Goal: Task Accomplishment & Management: Manage account settings

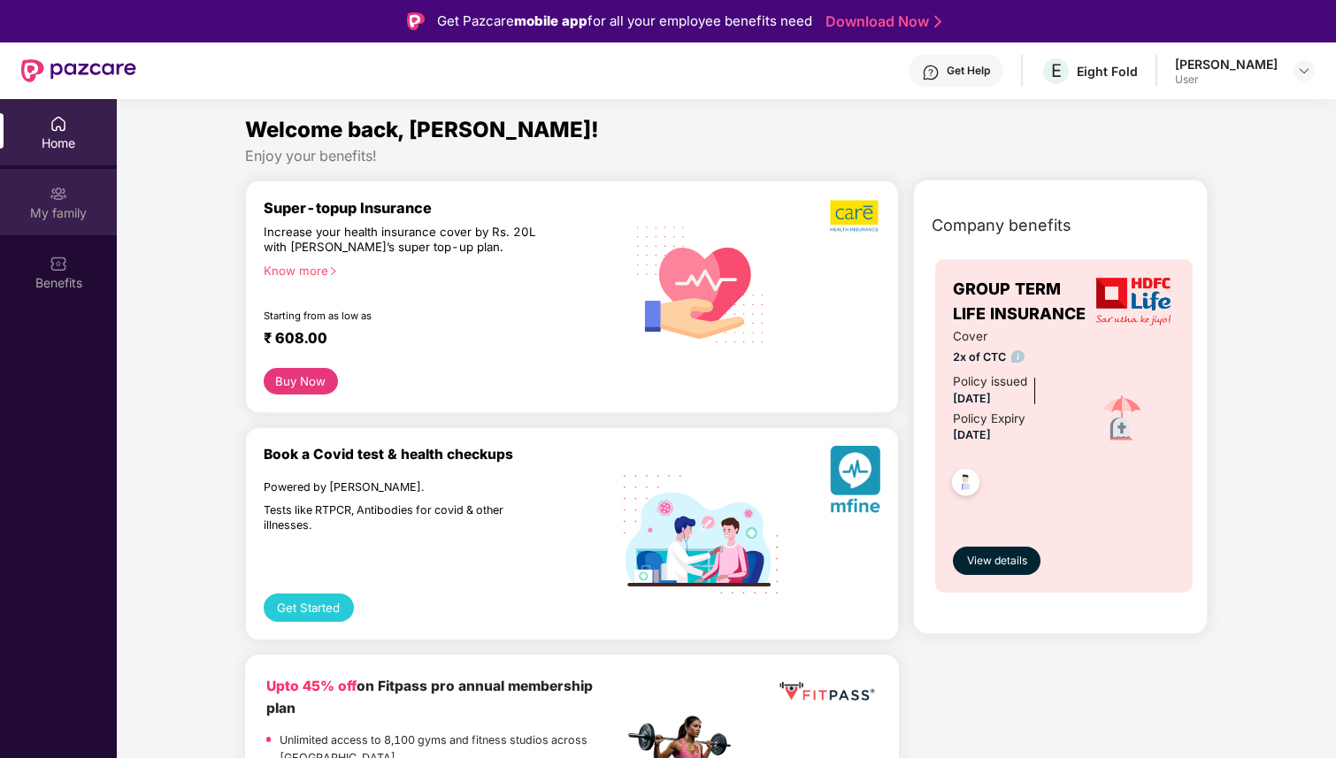
click at [53, 205] on div "My family" at bounding box center [58, 213] width 117 height 18
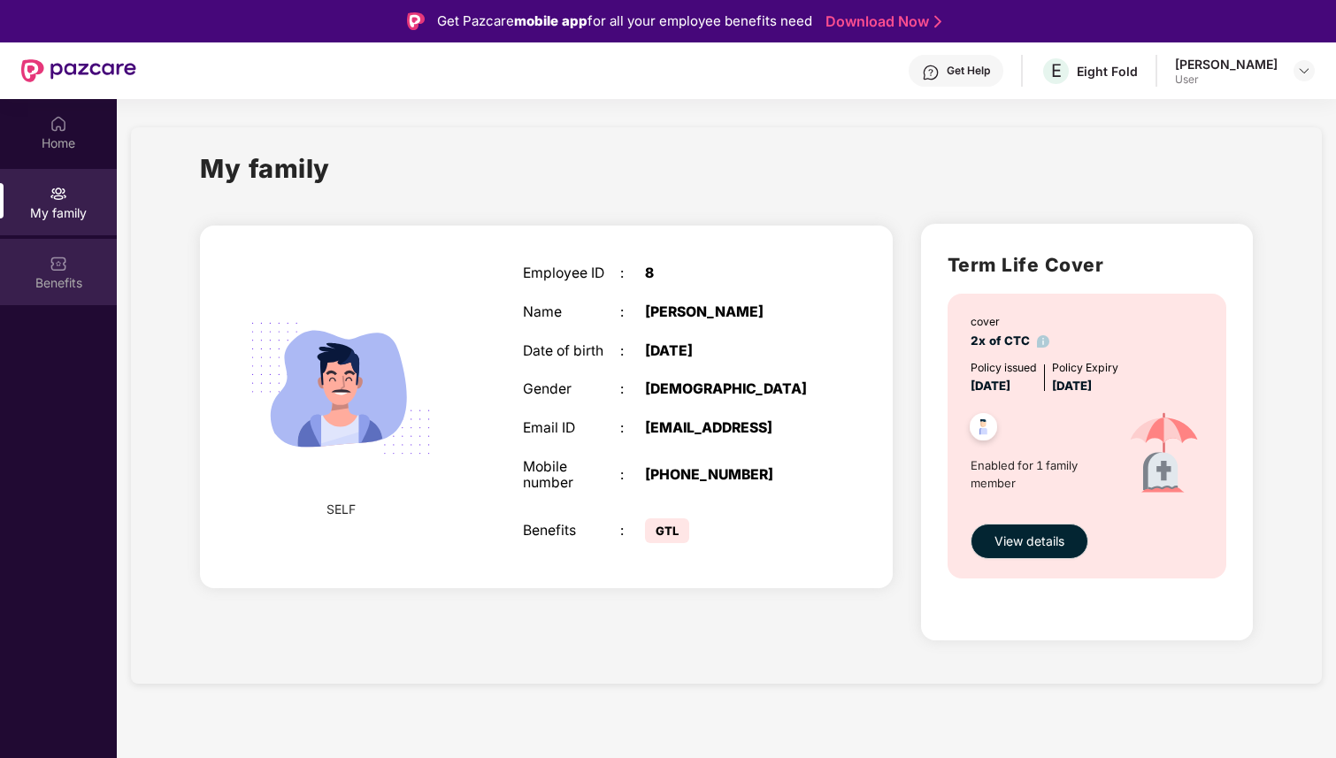
click at [65, 268] on img at bounding box center [59, 264] width 18 height 18
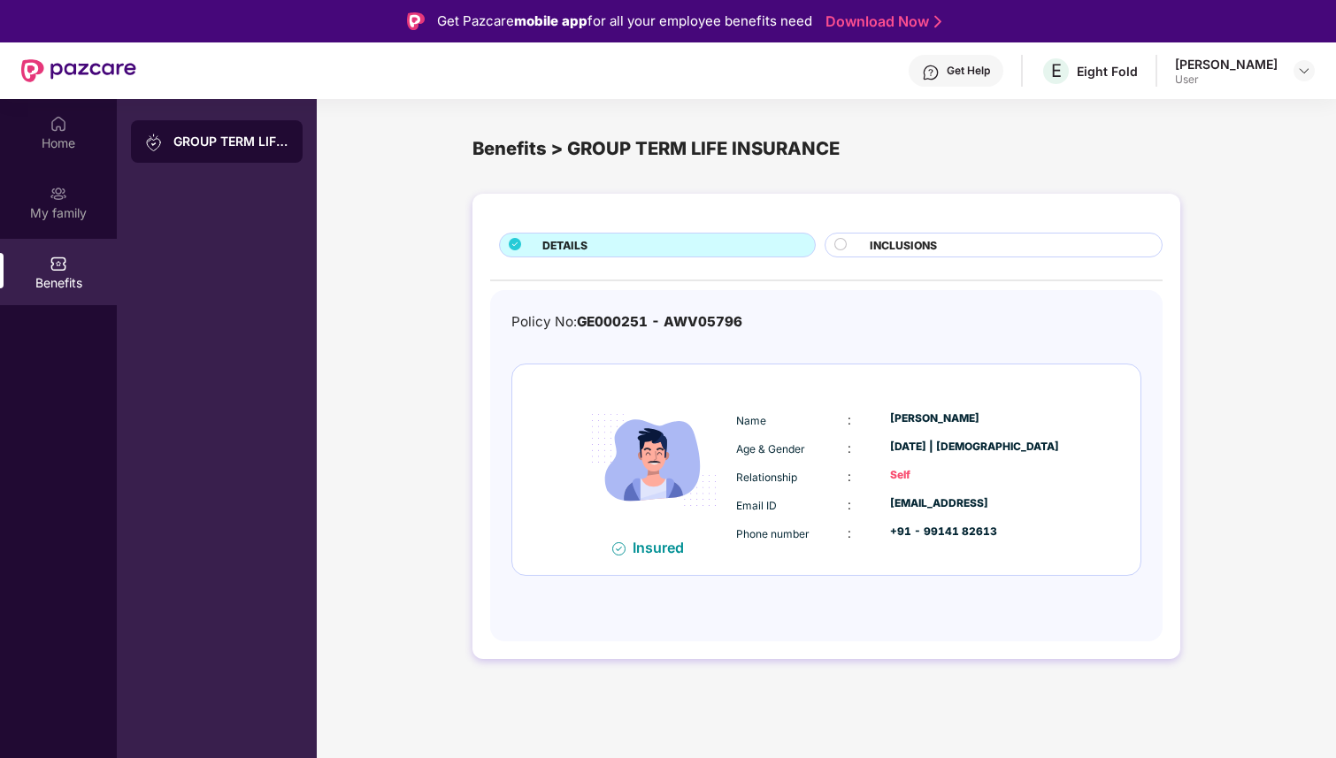
scroll to position [99, 0]
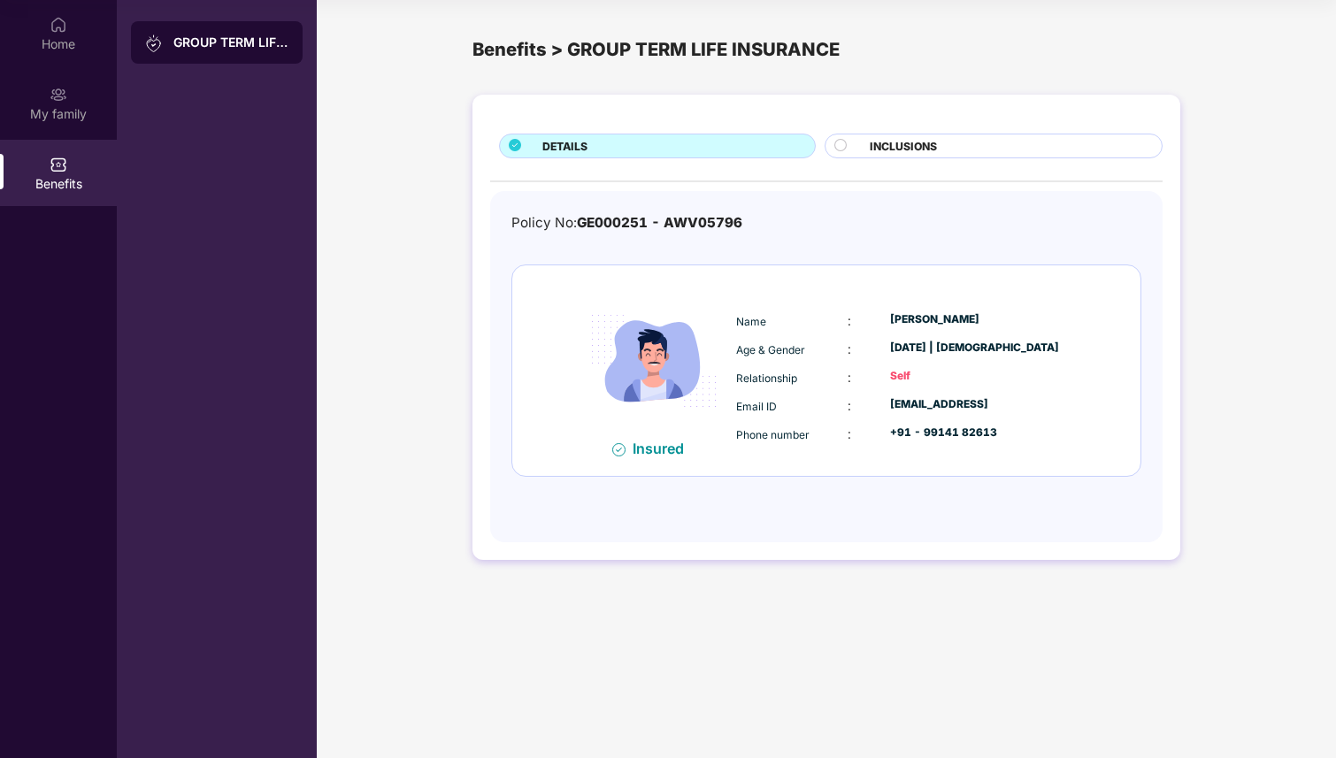
click at [424, 296] on div "DETAILS INCLUSIONS Policy No: GE000251 - AWV05796 Insured Name : Prabhat Bahukh…" at bounding box center [826, 336] width 1019 height 501
click at [63, 20] on img at bounding box center [59, 25] width 18 height 18
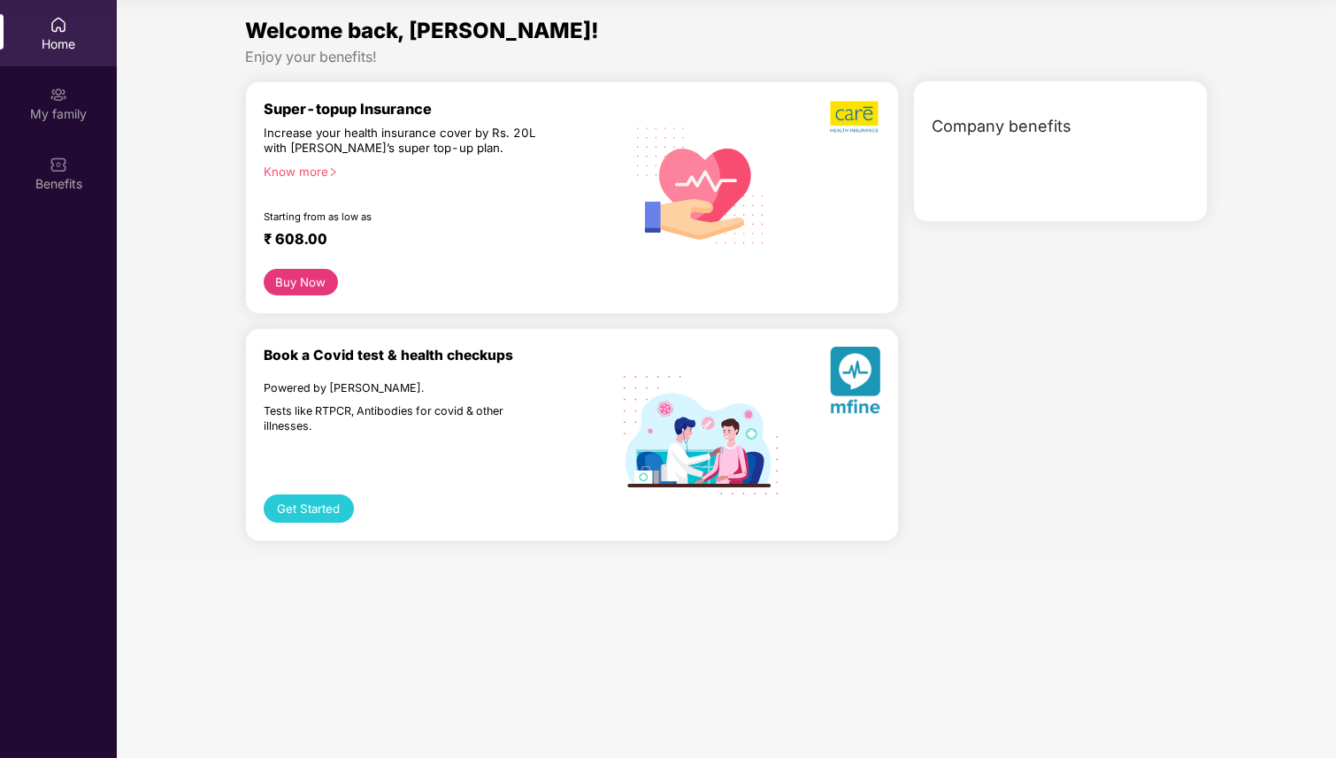
scroll to position [0, 0]
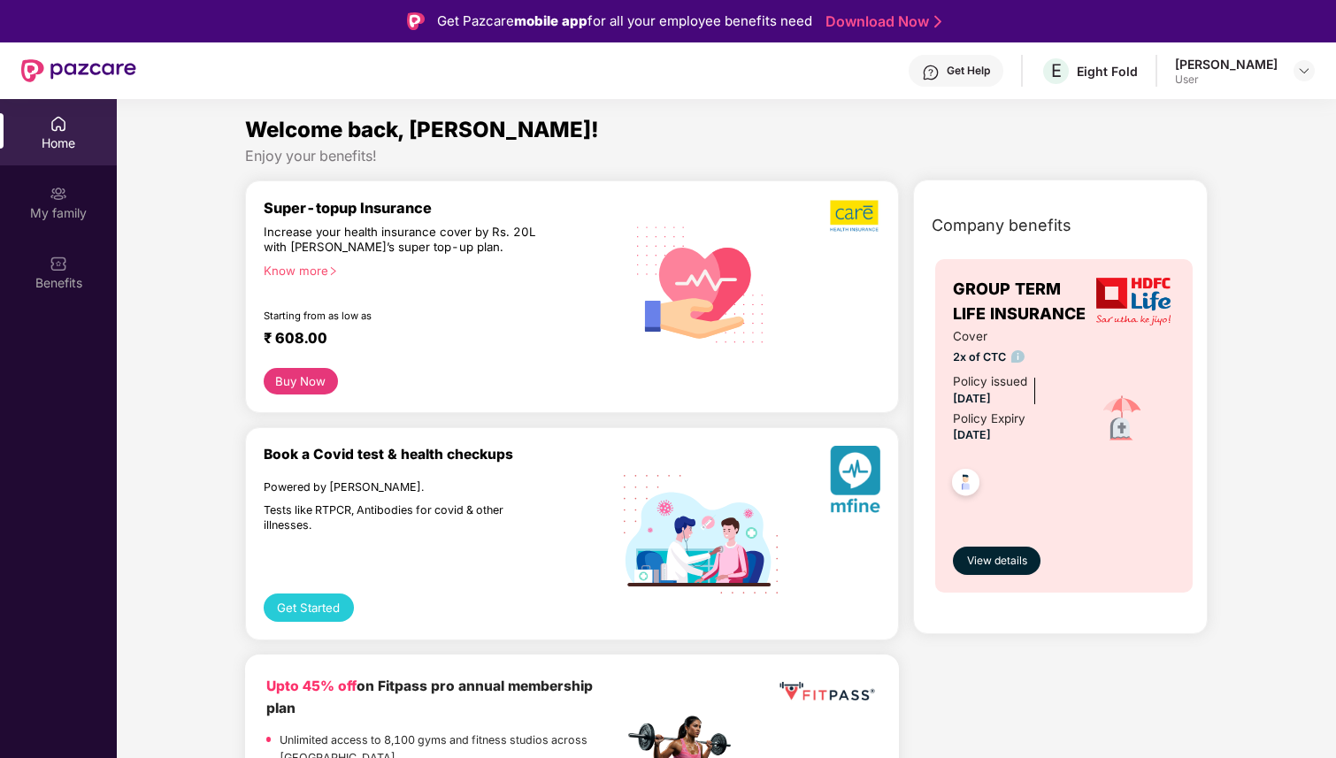
click at [1278, 86] on div "Prabhat Bahukhandi User" at bounding box center [1245, 71] width 140 height 31
click at [1300, 67] on img at bounding box center [1304, 71] width 14 height 14
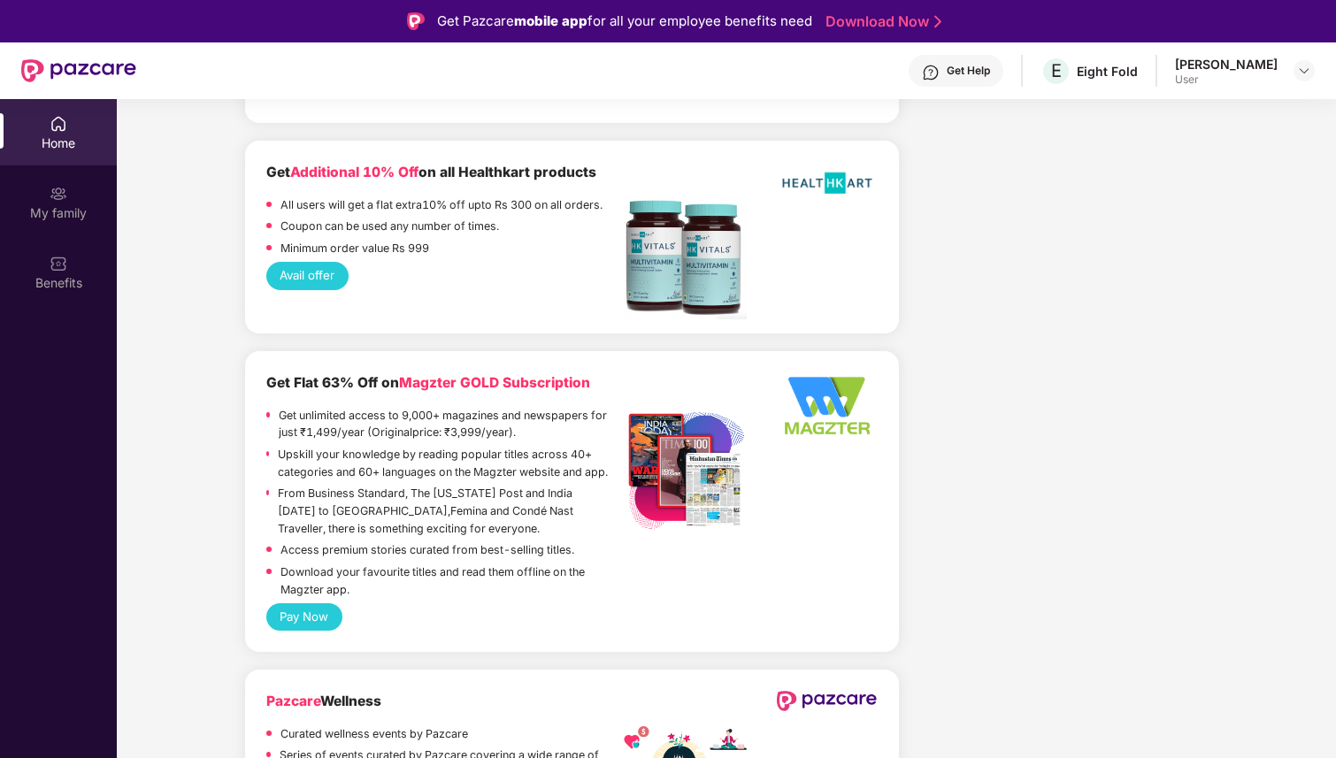
scroll to position [2468, 0]
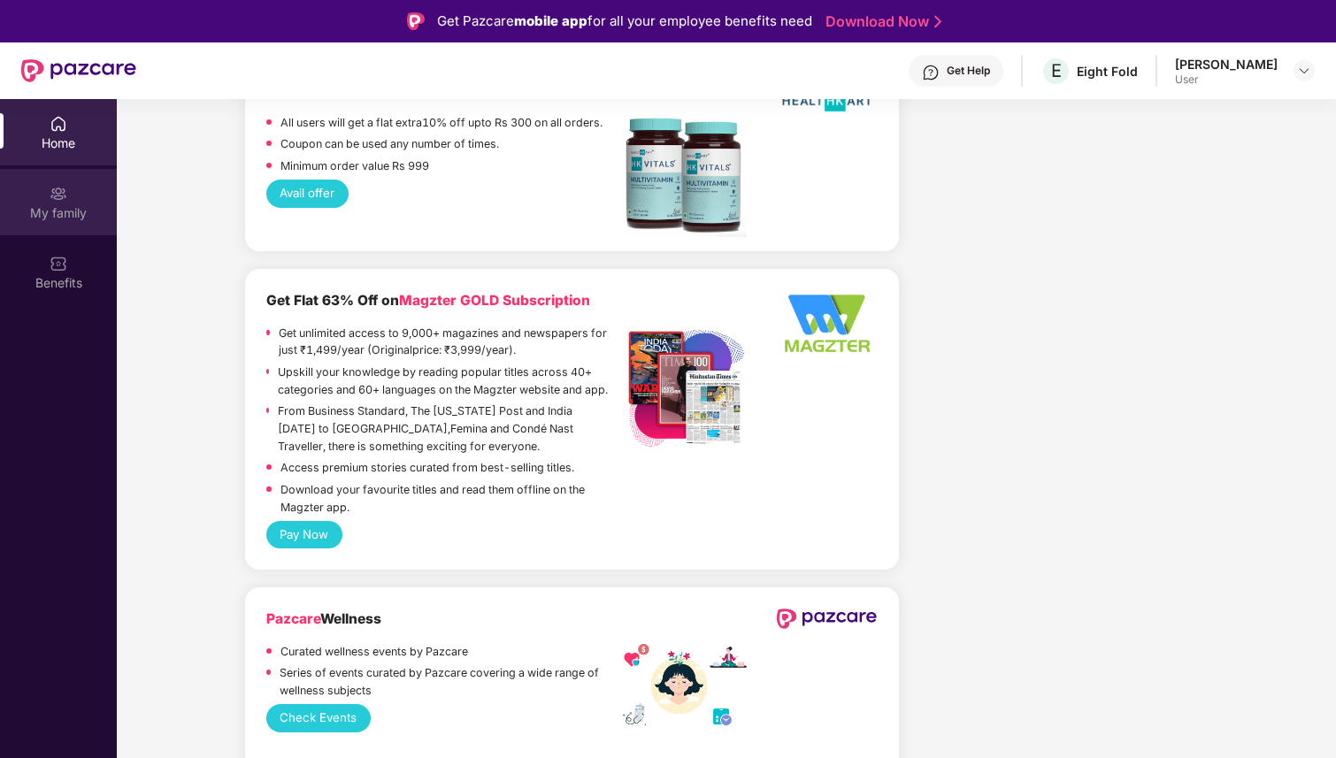
click at [50, 197] on img at bounding box center [59, 194] width 18 height 18
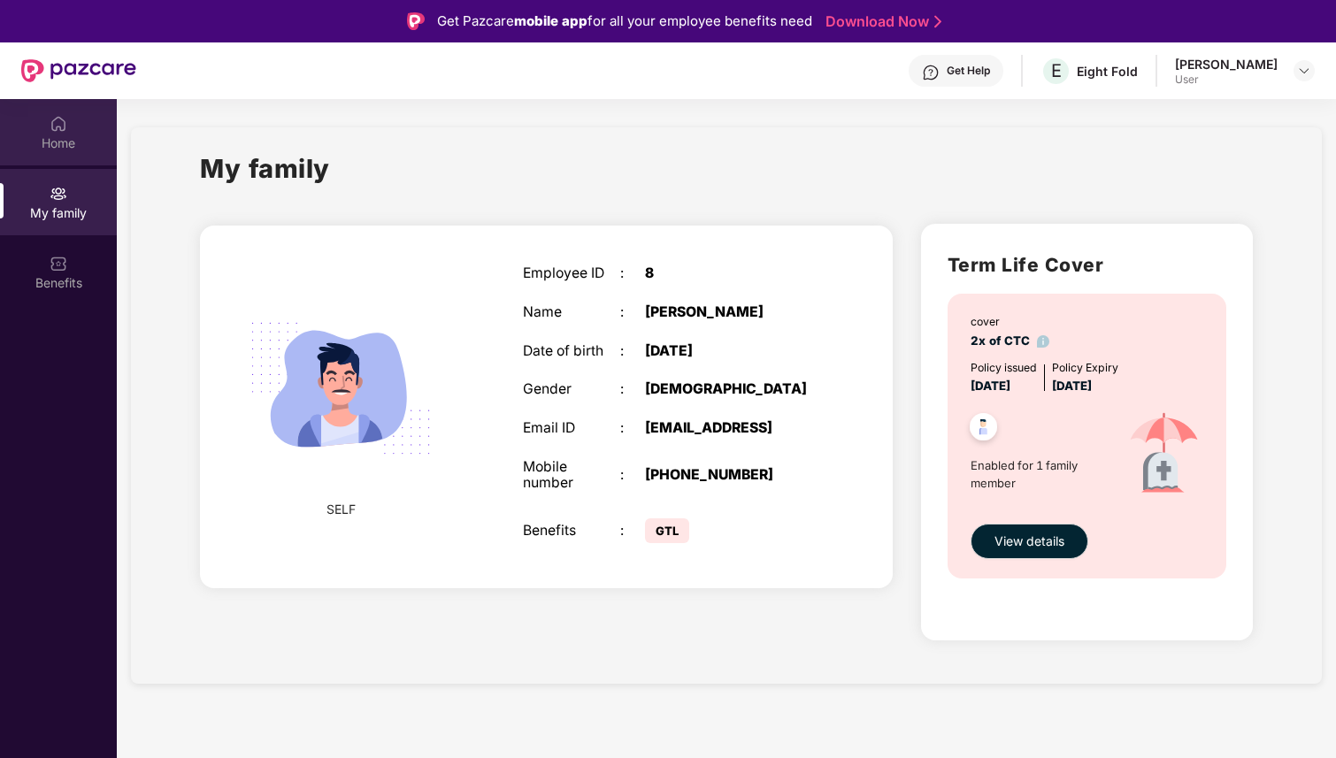
click at [35, 142] on div "Home" at bounding box center [58, 143] width 117 height 18
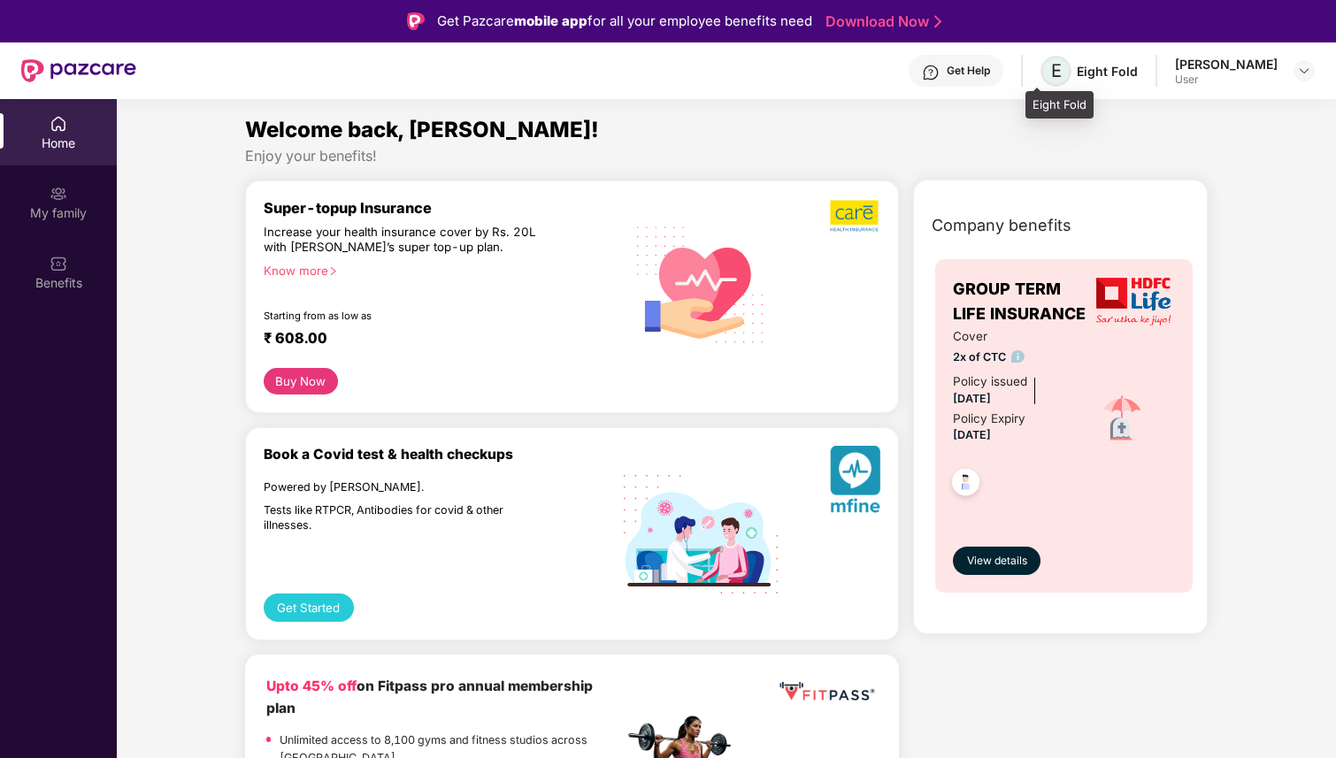
click at [1054, 69] on span "E" at bounding box center [1056, 71] width 31 height 31
click at [1175, 76] on div "User" at bounding box center [1226, 80] width 103 height 14
click at [64, 197] on img at bounding box center [59, 194] width 18 height 18
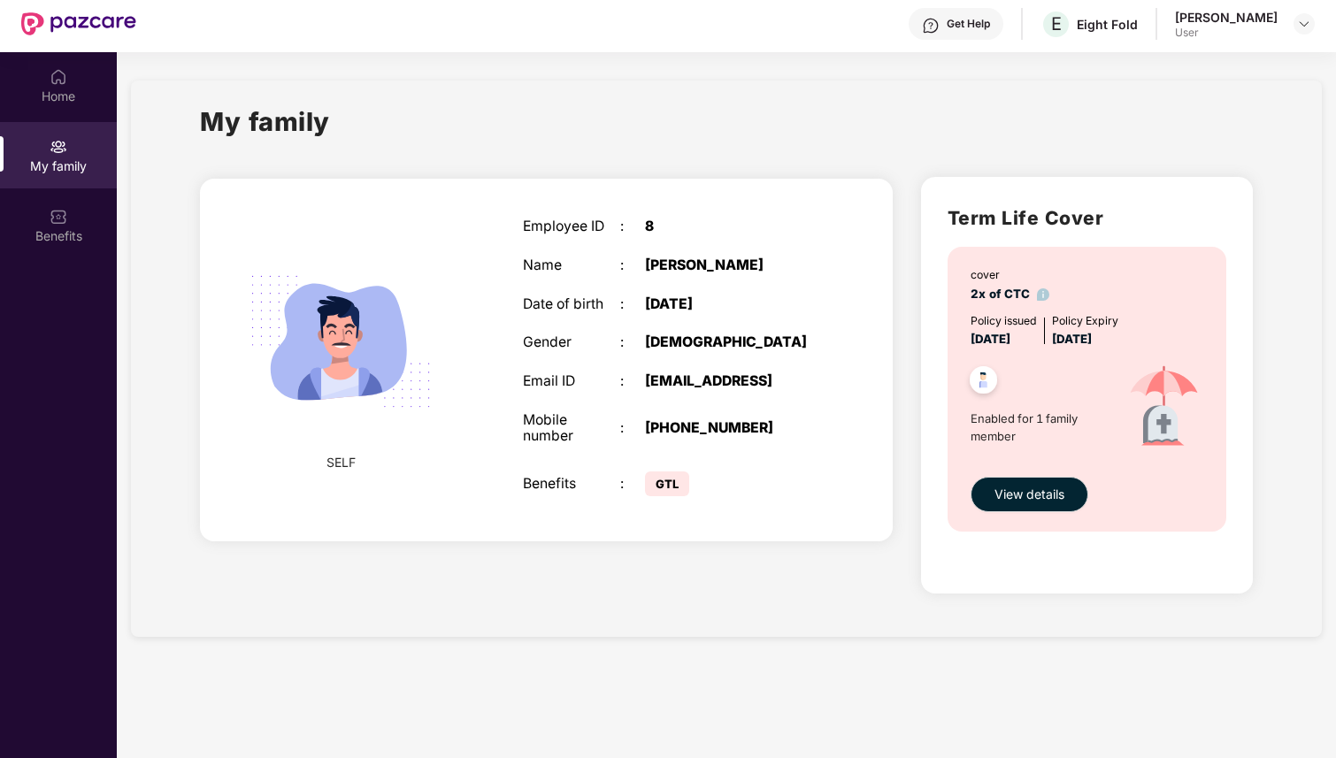
scroll to position [99, 0]
